Goal: Task Accomplishment & Management: Use online tool/utility

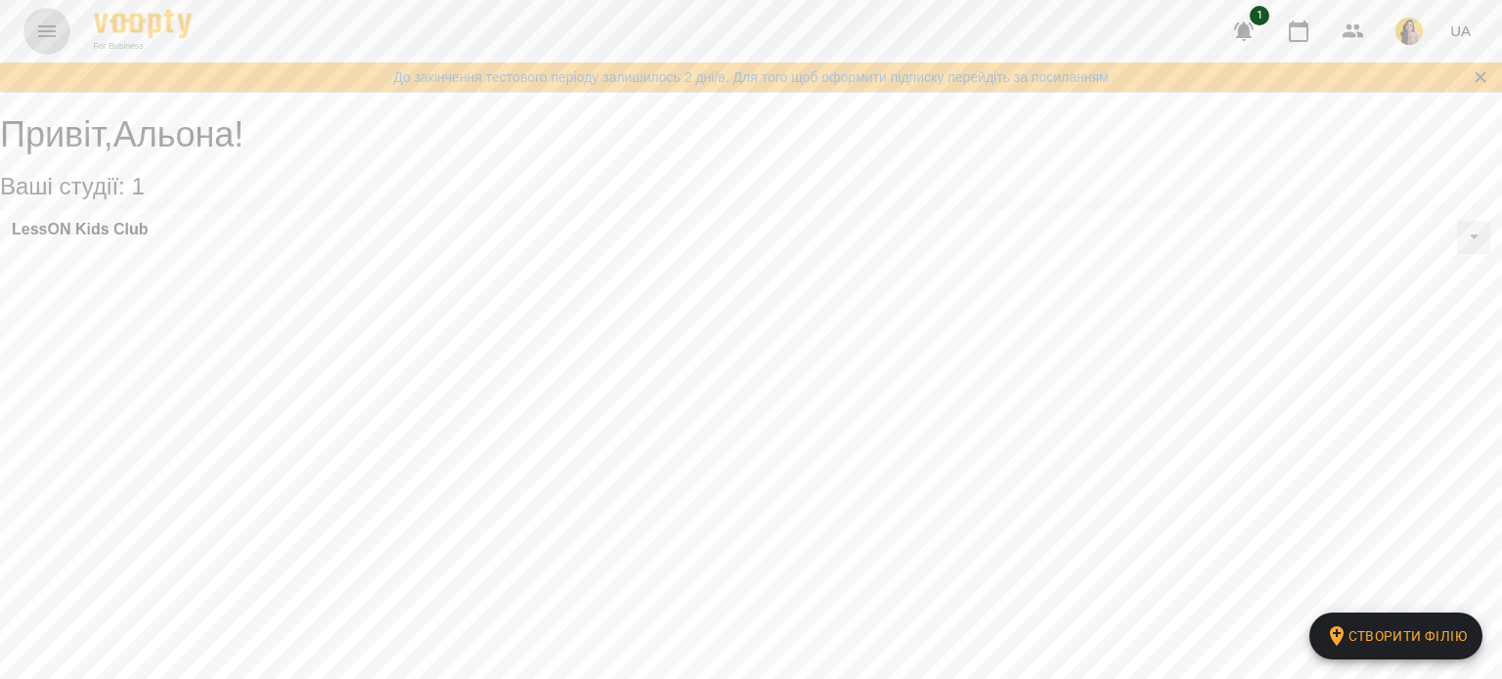
click at [38, 23] on icon "Menu" at bounding box center [46, 31] width 23 height 23
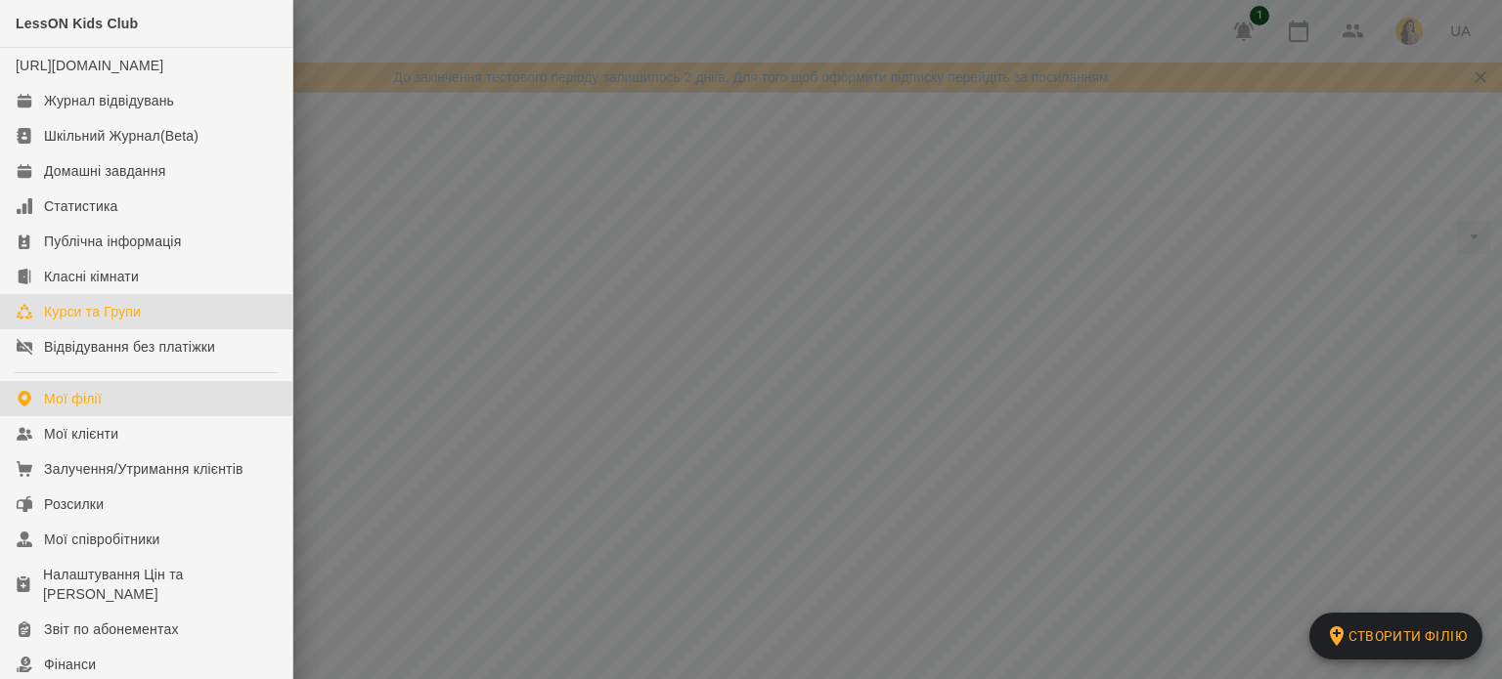
click at [184, 329] on link "Курси та Групи" at bounding box center [146, 311] width 292 height 35
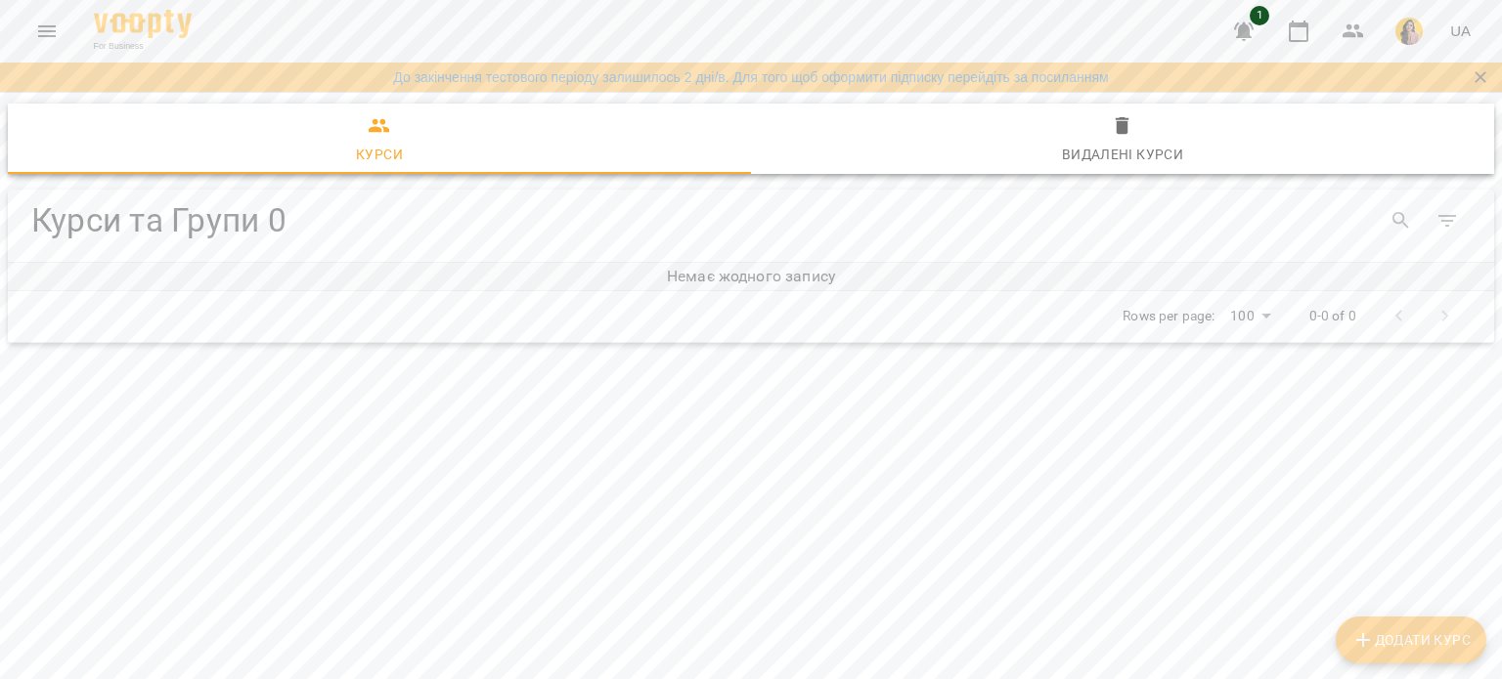
click at [835, 281] on h6 "Немає жодного запису" at bounding box center [751, 276] width 1486 height 27
click at [47, 35] on icon "Menu" at bounding box center [47, 31] width 18 height 12
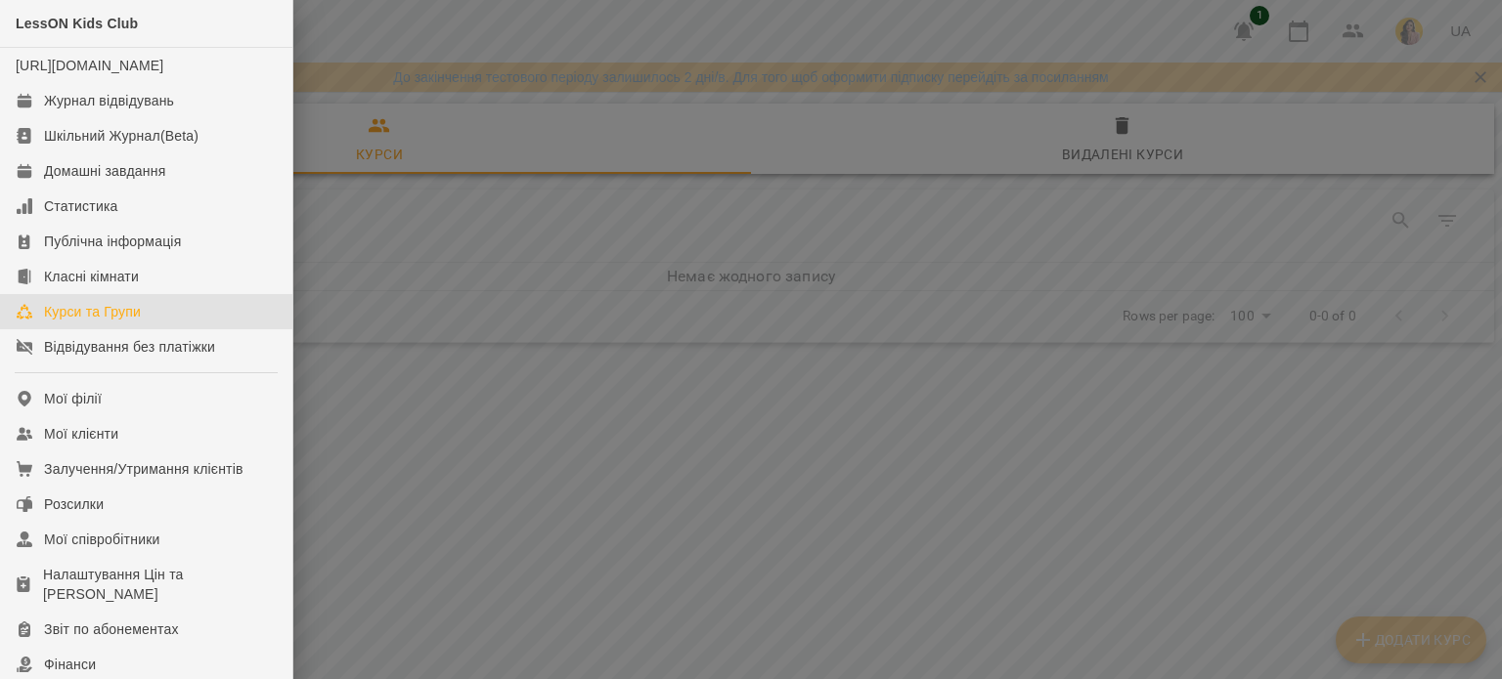
click at [167, 329] on link "Курси та Групи" at bounding box center [146, 311] width 292 height 35
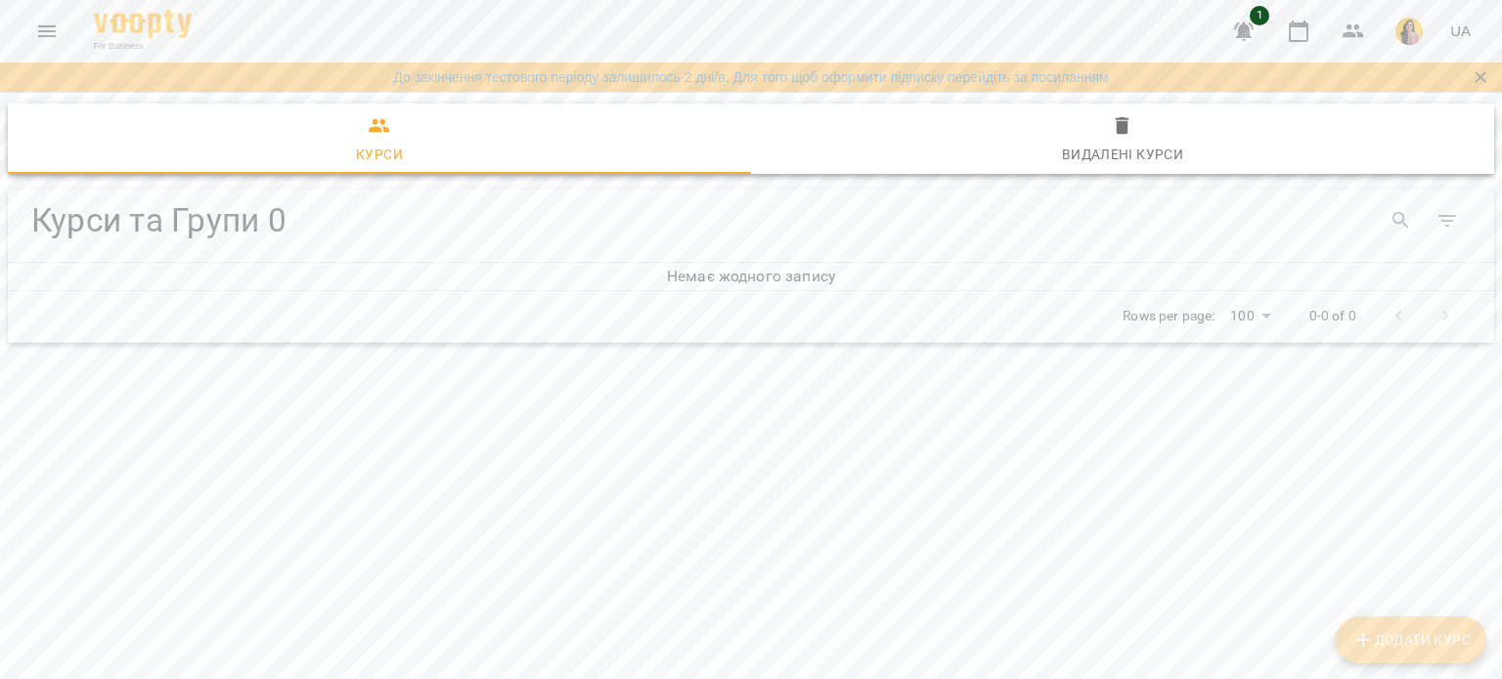
click at [1412, 646] on span "Додати Курс" at bounding box center [1410, 640] width 119 height 23
